Goal: Transaction & Acquisition: Book appointment/travel/reservation

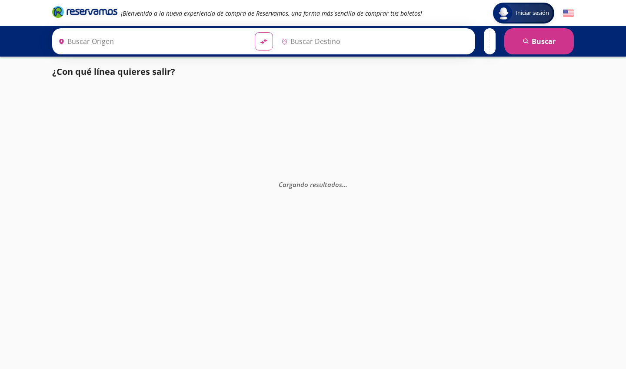
type input "[GEOGRAPHIC_DATA], [GEOGRAPHIC_DATA]"
type input "Tanquian [PERSON_NAME], [GEOGRAPHIC_DATA][PERSON_NAME]"
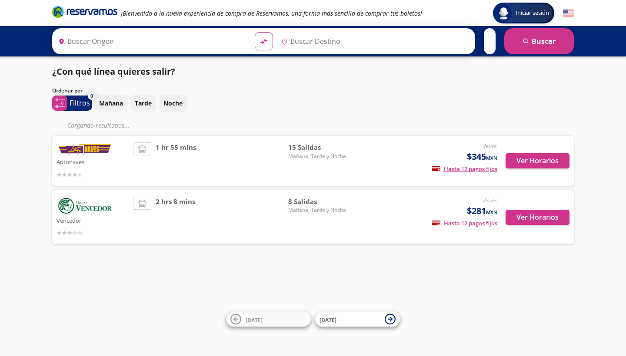
type input "[GEOGRAPHIC_DATA], [GEOGRAPHIC_DATA]"
type input "Tamuín, San Luis Potosí"
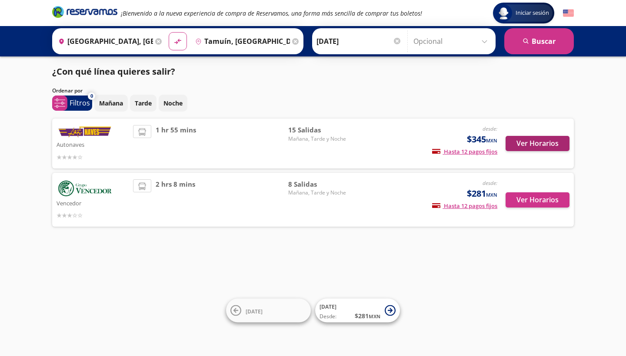
click at [527, 140] on button "Ver Horarios" at bounding box center [538, 143] width 64 height 15
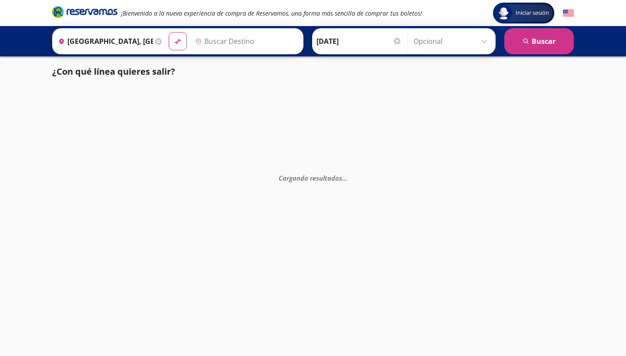
type input "Tanquian [PERSON_NAME], [GEOGRAPHIC_DATA][PERSON_NAME]"
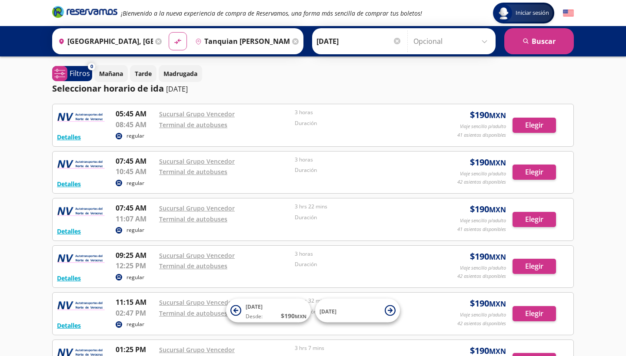
click at [356, 39] on input "12-Sep-25" at bounding box center [358, 41] width 85 height 22
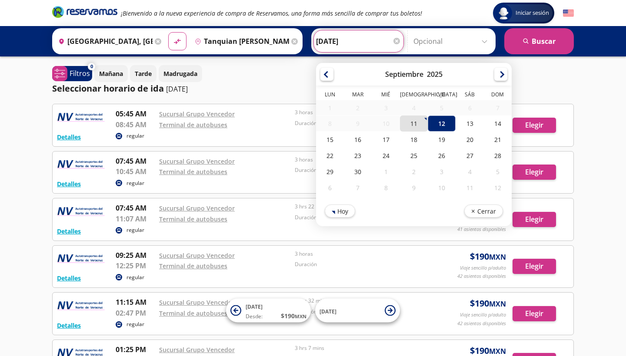
click at [426, 128] on div "11" at bounding box center [414, 124] width 28 height 16
type input "[DATE]"
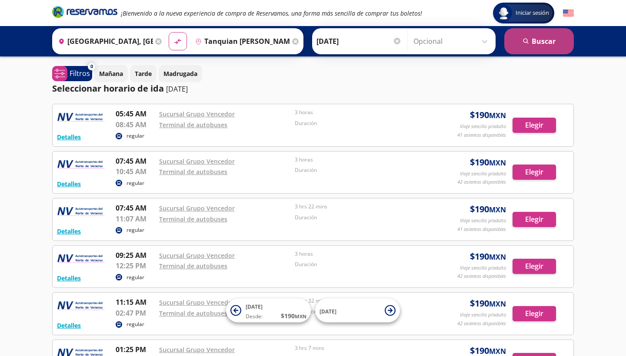
click at [515, 43] on button "search [GEOGRAPHIC_DATA]" at bounding box center [539, 41] width 70 height 26
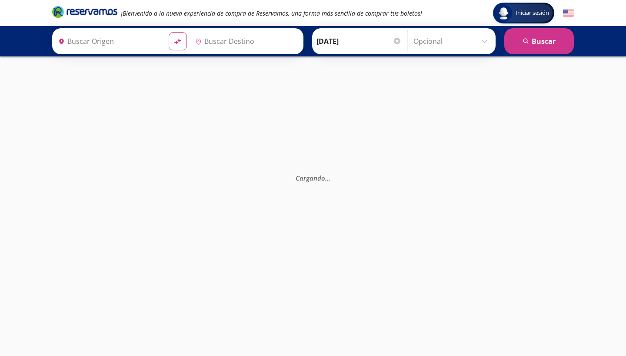
type input "Tanquian [PERSON_NAME], [GEOGRAPHIC_DATA][PERSON_NAME]"
type input "[GEOGRAPHIC_DATA], [GEOGRAPHIC_DATA]"
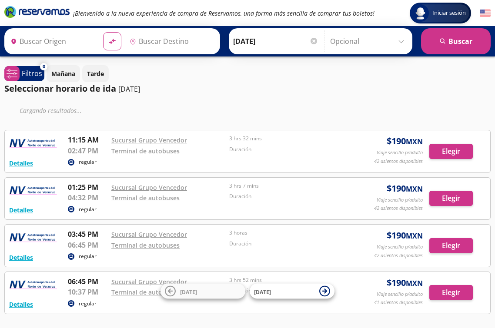
type input "[GEOGRAPHIC_DATA], [GEOGRAPHIC_DATA]"
type input "Tanquian [PERSON_NAME], [GEOGRAPHIC_DATA][PERSON_NAME]"
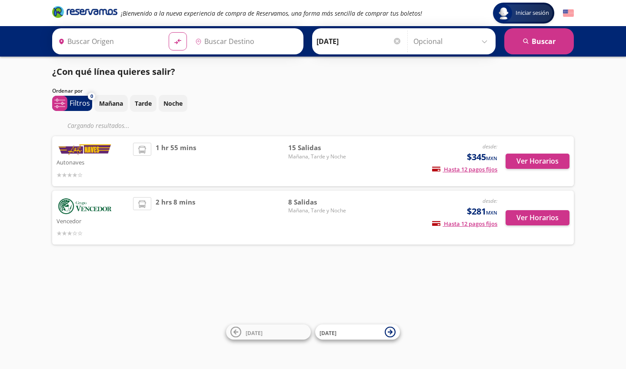
type input "[GEOGRAPHIC_DATA], [GEOGRAPHIC_DATA]"
type input "Tamuín, [GEOGRAPHIC_DATA][PERSON_NAME]"
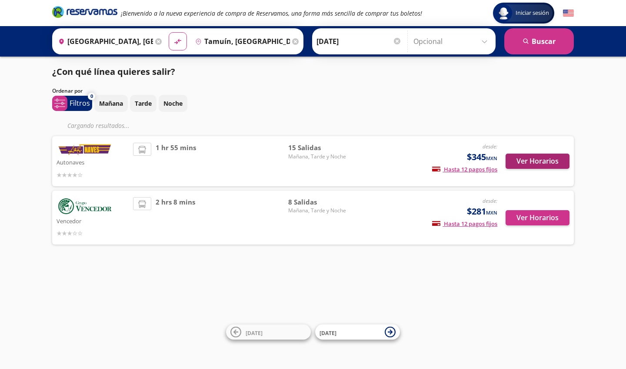
click at [539, 161] on button "Ver Horarios" at bounding box center [538, 160] width 64 height 15
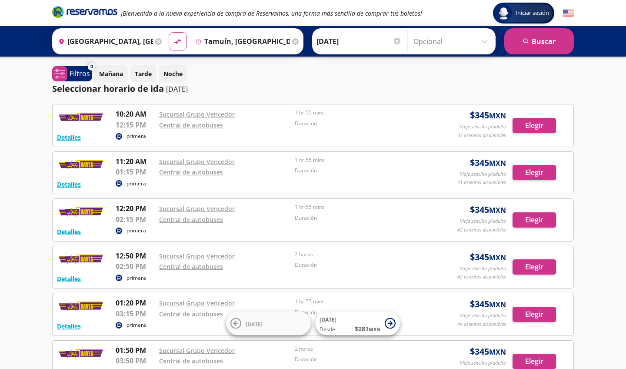
click at [162, 41] on icon at bounding box center [158, 41] width 7 height 7
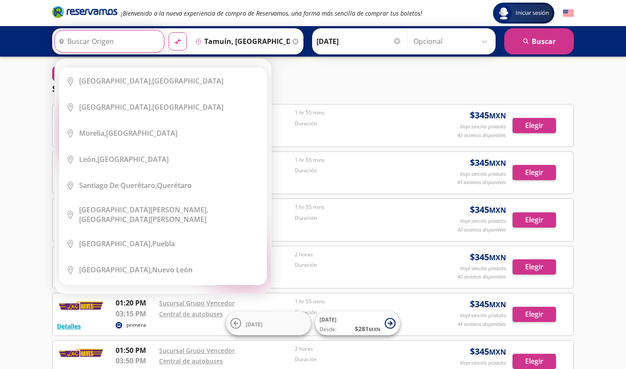
click at [164, 44] on div "Origen heroicons:map-pin-20-solid Elige tu origen Close Origen heroicons:map-pi…" at bounding box center [109, 41] width 110 height 23
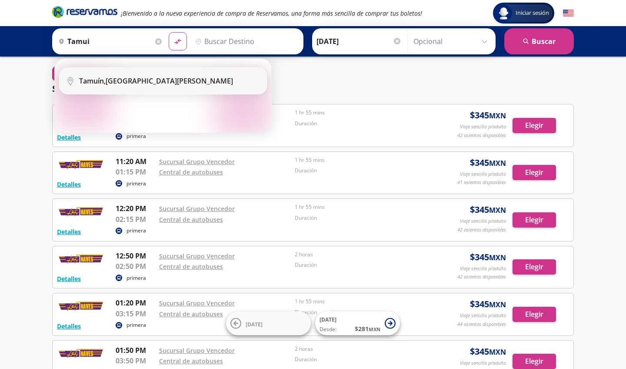
click at [98, 84] on b "Tamuín," at bounding box center [92, 81] width 27 height 10
type input "Tamuín, [GEOGRAPHIC_DATA][PERSON_NAME]"
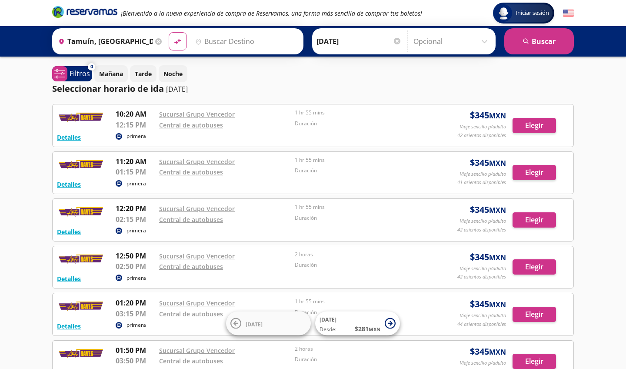
click at [237, 33] on input "Destino" at bounding box center [245, 41] width 107 height 22
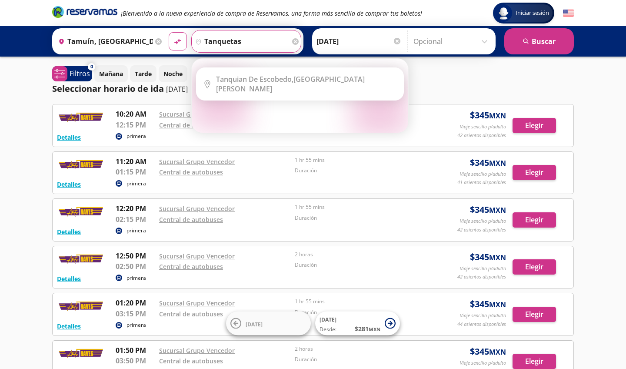
drag, startPoint x: 237, startPoint y: 33, endPoint x: 276, endPoint y: 77, distance: 58.2
click at [276, 77] on b "Tanquian De Escobedo," at bounding box center [254, 79] width 77 height 10
type input "Tanquian [PERSON_NAME], [GEOGRAPHIC_DATA][PERSON_NAME]"
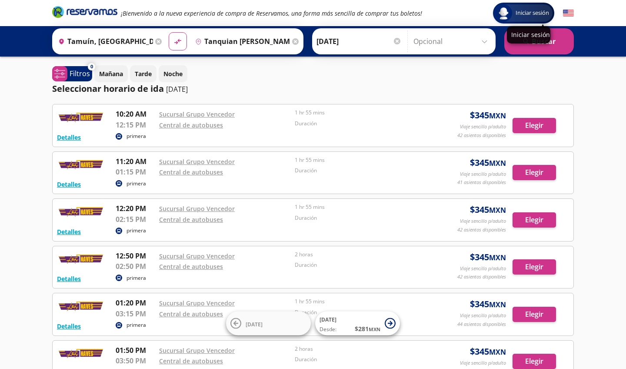
click at [522, 40] on div "Iniciar sesión" at bounding box center [528, 34] width 43 height 17
click at [539, 45] on button "search [GEOGRAPHIC_DATA]" at bounding box center [539, 41] width 70 height 26
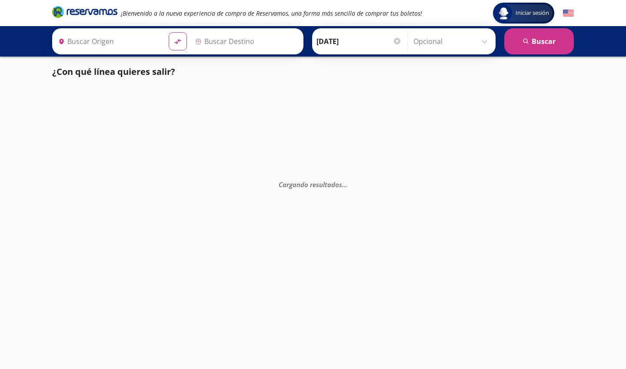
type input "Tamuín, [GEOGRAPHIC_DATA][PERSON_NAME]"
type input "Tanquian [PERSON_NAME], [GEOGRAPHIC_DATA][PERSON_NAME]"
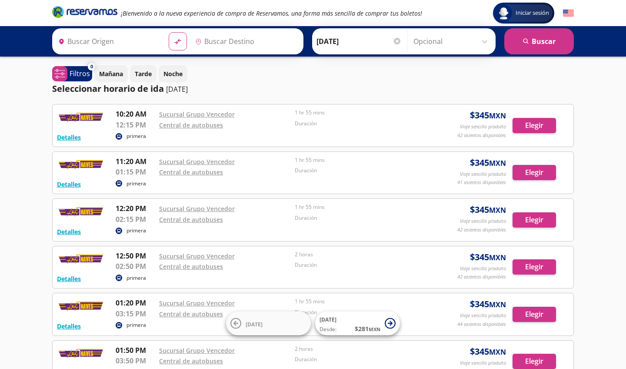
type input "[GEOGRAPHIC_DATA], [GEOGRAPHIC_DATA]"
type input "Tamuín, [GEOGRAPHIC_DATA][PERSON_NAME]"
click at [137, 41] on input "[GEOGRAPHIC_DATA], [GEOGRAPHIC_DATA]" at bounding box center [104, 41] width 98 height 22
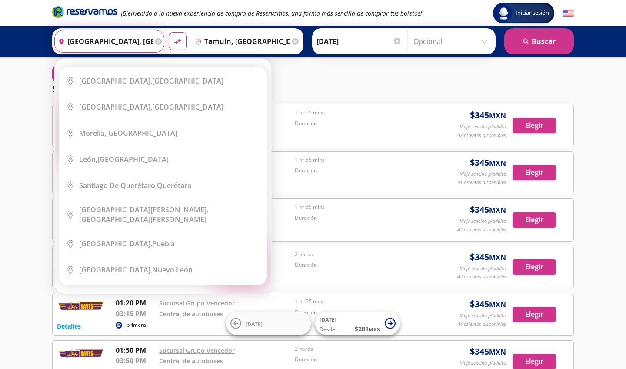
click at [162, 43] on icon at bounding box center [158, 41] width 7 height 7
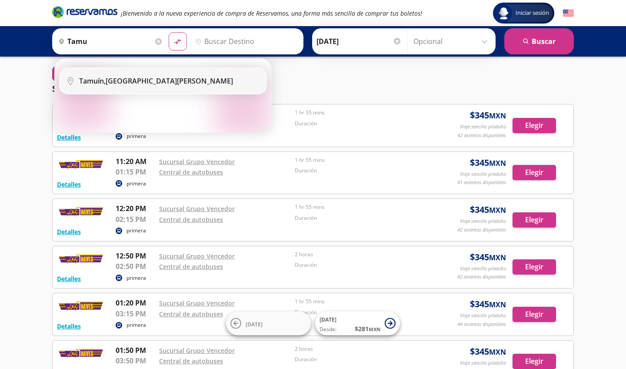
click at [108, 79] on div "Tamuín, [GEOGRAPHIC_DATA][PERSON_NAME]" at bounding box center [156, 81] width 154 height 10
type input "Tamuín, [GEOGRAPHIC_DATA][PERSON_NAME]"
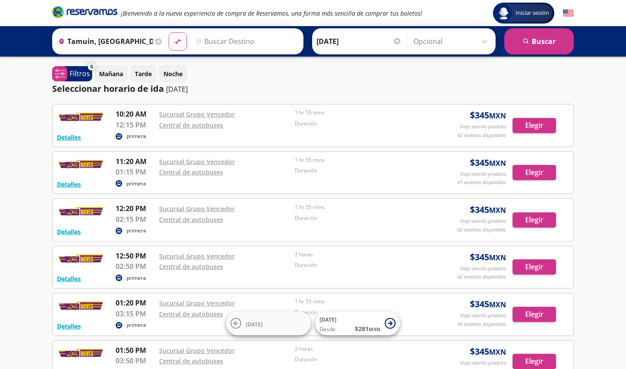
click at [226, 43] on input "Destino" at bounding box center [245, 41] width 107 height 22
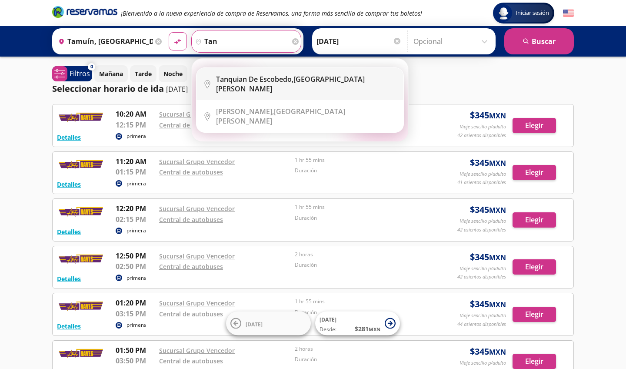
click at [261, 73] on li "City Icon Tanquian [GEOGRAPHIC_DATA], [GEOGRAPHIC_DATA][PERSON_NAME]" at bounding box center [299, 84] width 207 height 32
type input "Tanquian [PERSON_NAME], [GEOGRAPHIC_DATA][PERSON_NAME]"
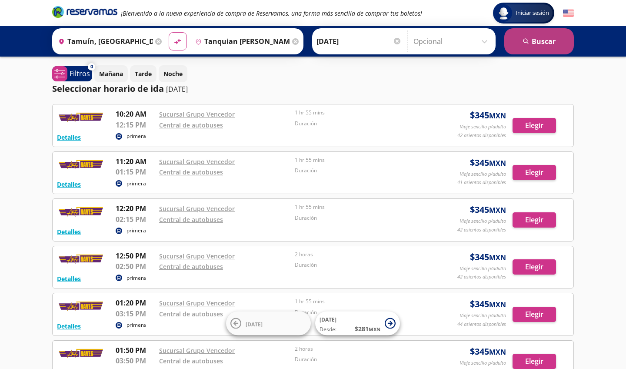
click at [532, 46] on button "search [GEOGRAPHIC_DATA]" at bounding box center [539, 41] width 70 height 26
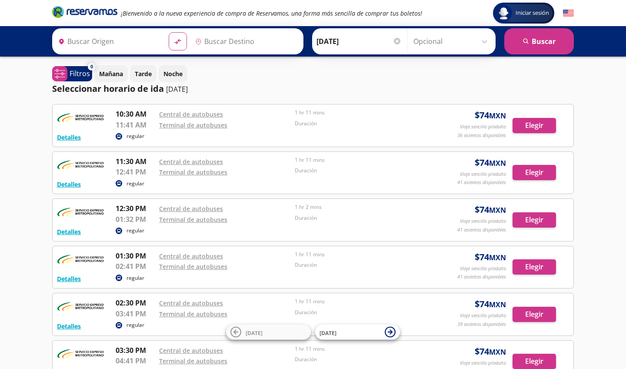
type input "Tanquian [PERSON_NAME], [GEOGRAPHIC_DATA][PERSON_NAME]"
type input "Tamuín, [GEOGRAPHIC_DATA][PERSON_NAME]"
